Goal: Task Accomplishment & Management: Manage account settings

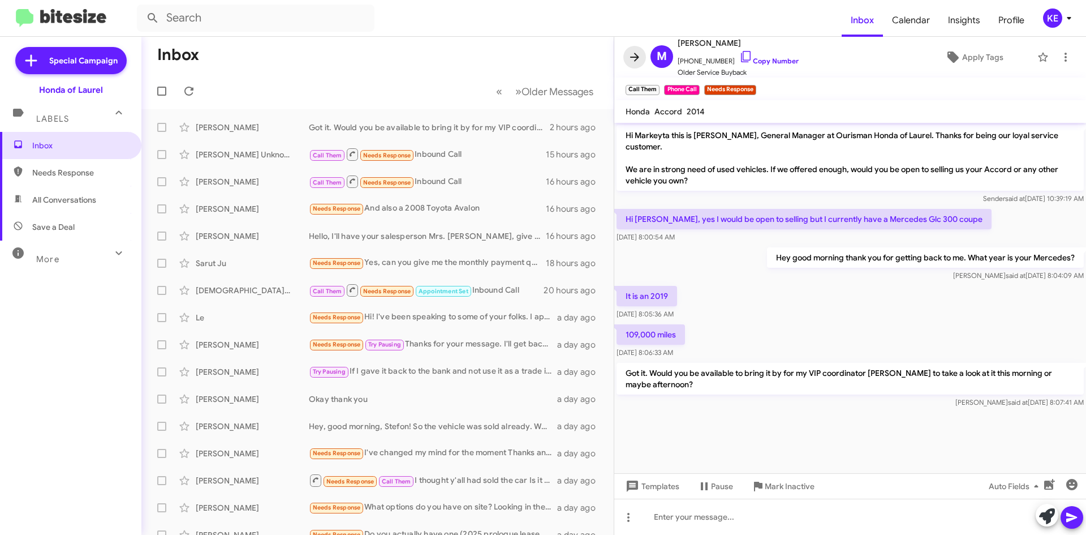
click at [634, 59] on icon at bounding box center [635, 57] width 14 height 14
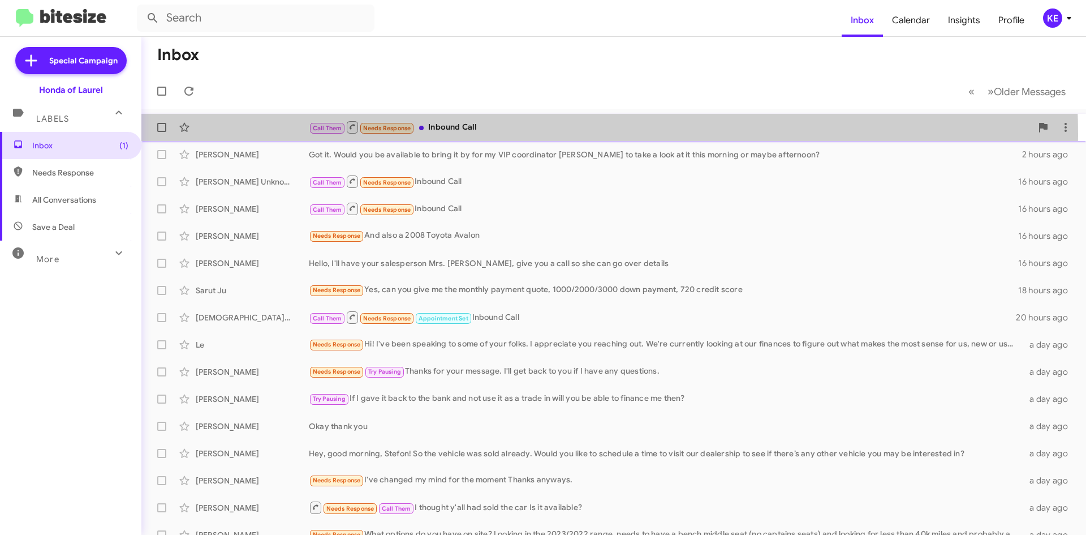
click at [506, 134] on div "Call Them Needs Response Inbound Call" at bounding box center [670, 127] width 723 height 14
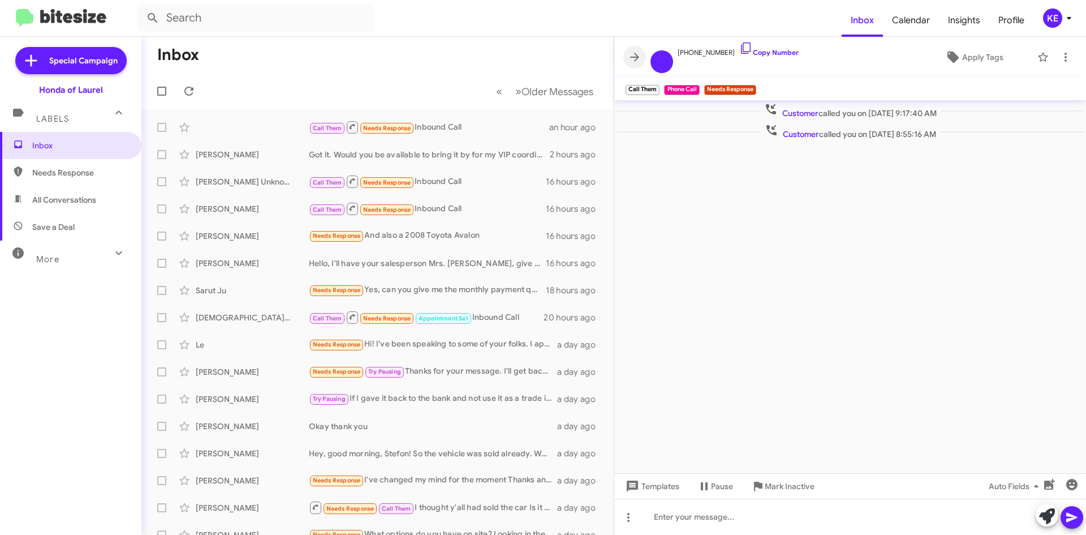
drag, startPoint x: 629, startPoint y: 58, endPoint x: 586, endPoint y: 63, distance: 43.4
click at [629, 62] on icon at bounding box center [635, 57] width 14 height 14
